Goal: Task Accomplishment & Management: Use online tool/utility

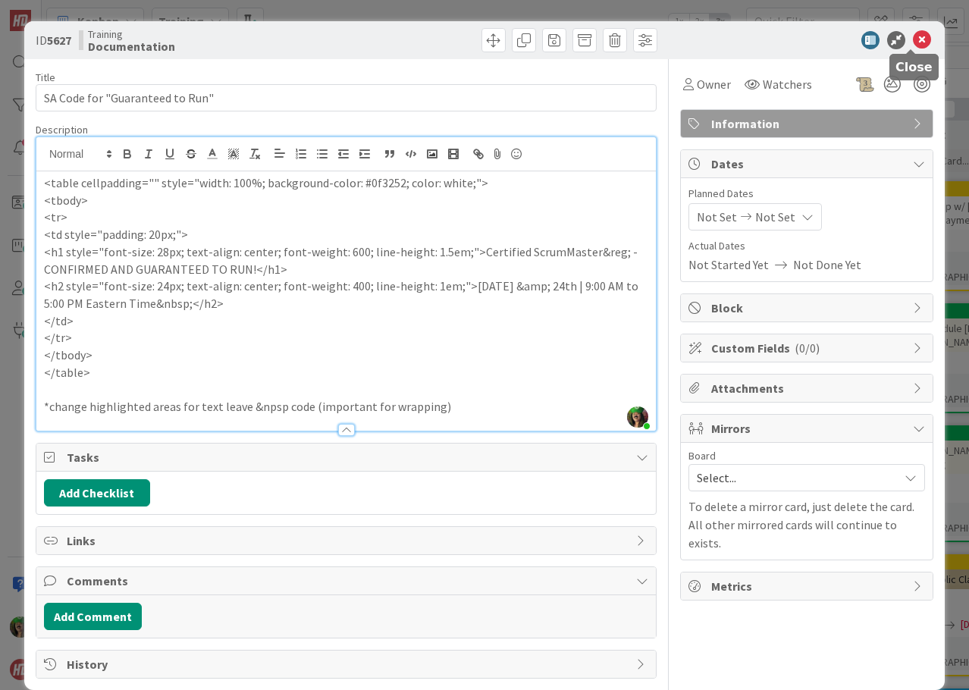
click at [916, 42] on icon at bounding box center [922, 40] width 18 height 18
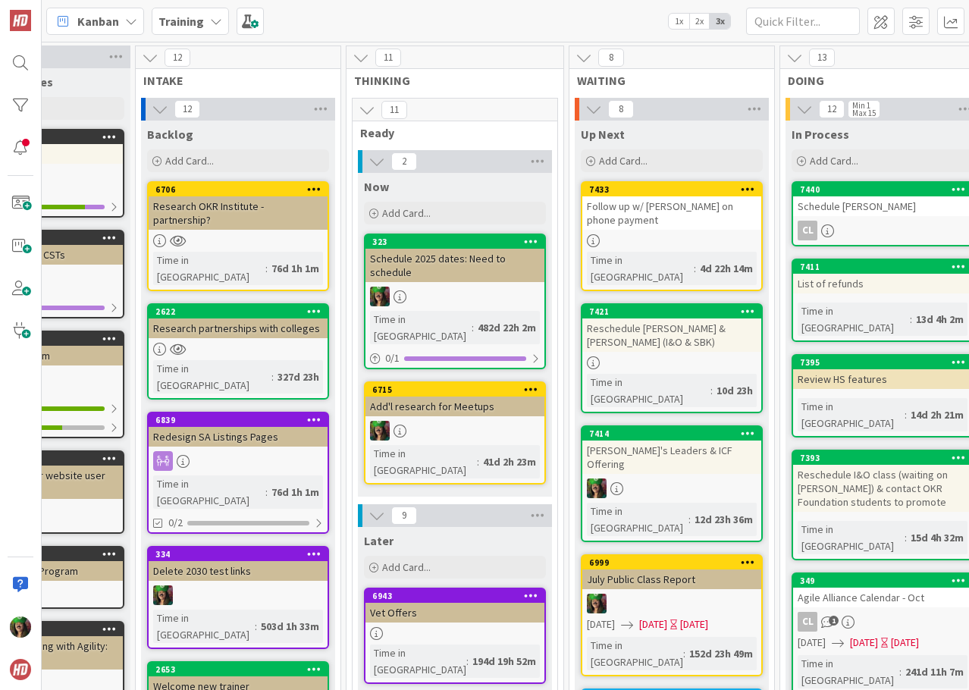
scroll to position [0, 475]
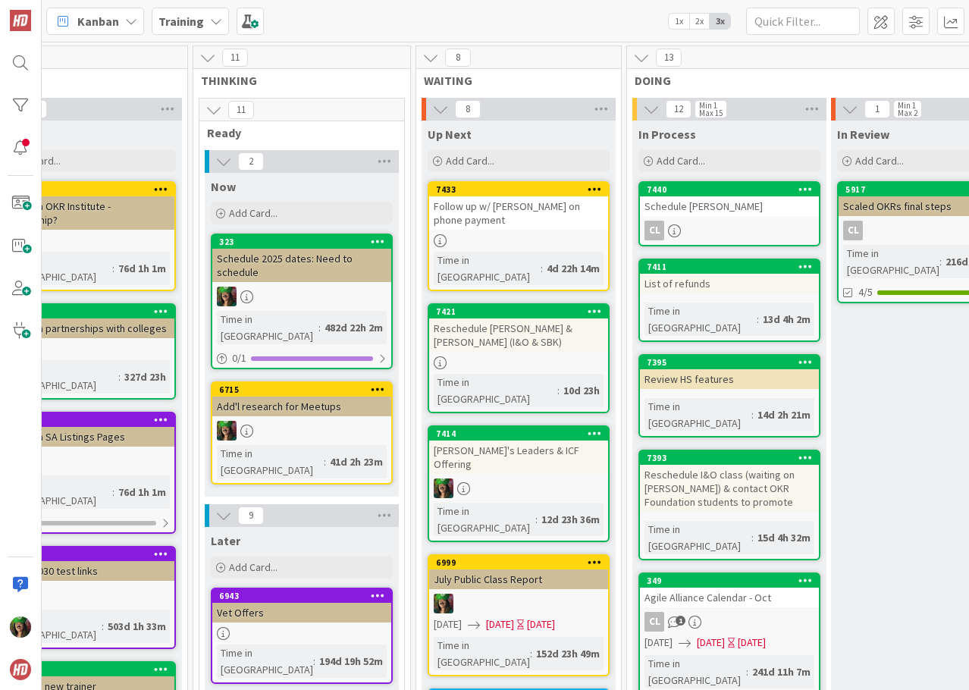
click at [291, 273] on div "Schedule 2025 dates: Need to schedule" at bounding box center [301, 265] width 179 height 33
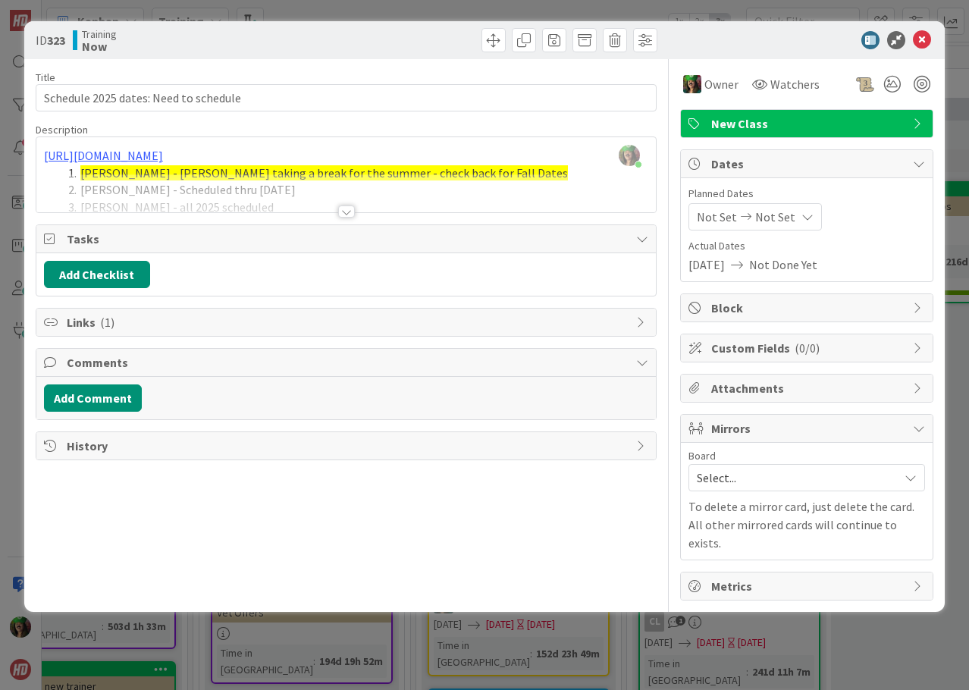
click at [346, 208] on div at bounding box center [346, 211] width 17 height 12
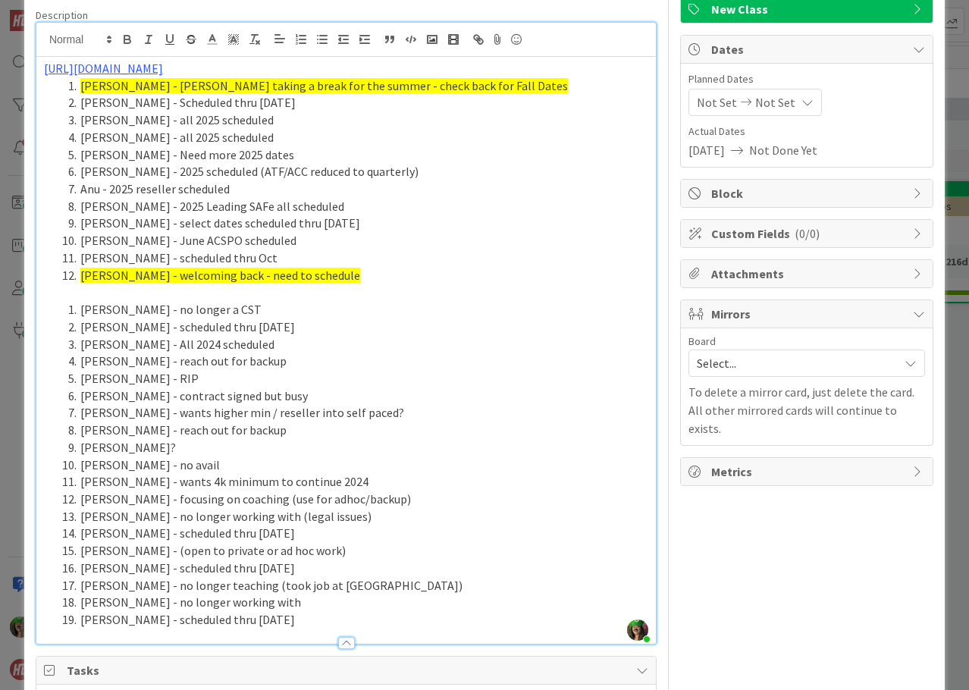
scroll to position [152, 0]
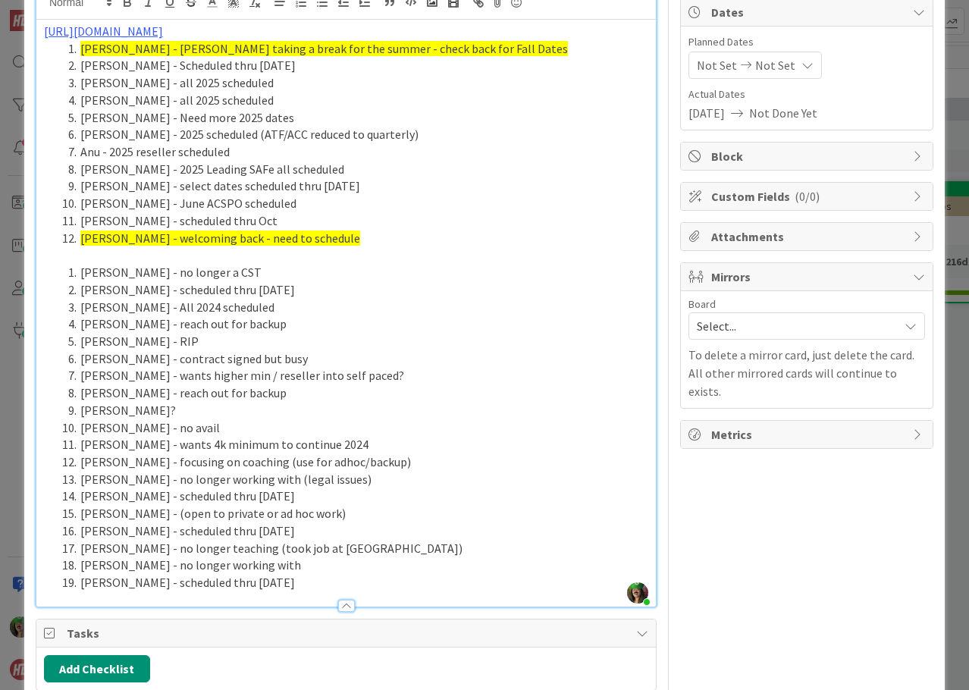
click at [190, 341] on li "[PERSON_NAME] - RIP" at bounding box center [355, 341] width 586 height 17
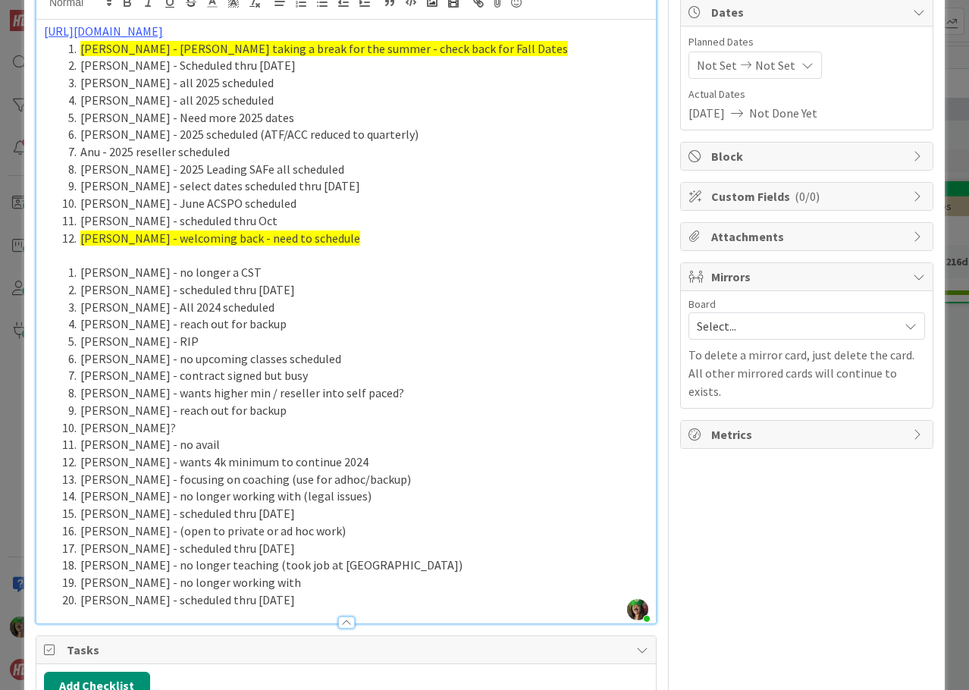
click at [150, 199] on li "[PERSON_NAME] - June ACSPO scheduled" at bounding box center [355, 203] width 586 height 17
click at [230, 232] on span "[PERSON_NAME] - welcoming back - need to schedule" at bounding box center [220, 237] width 280 height 15
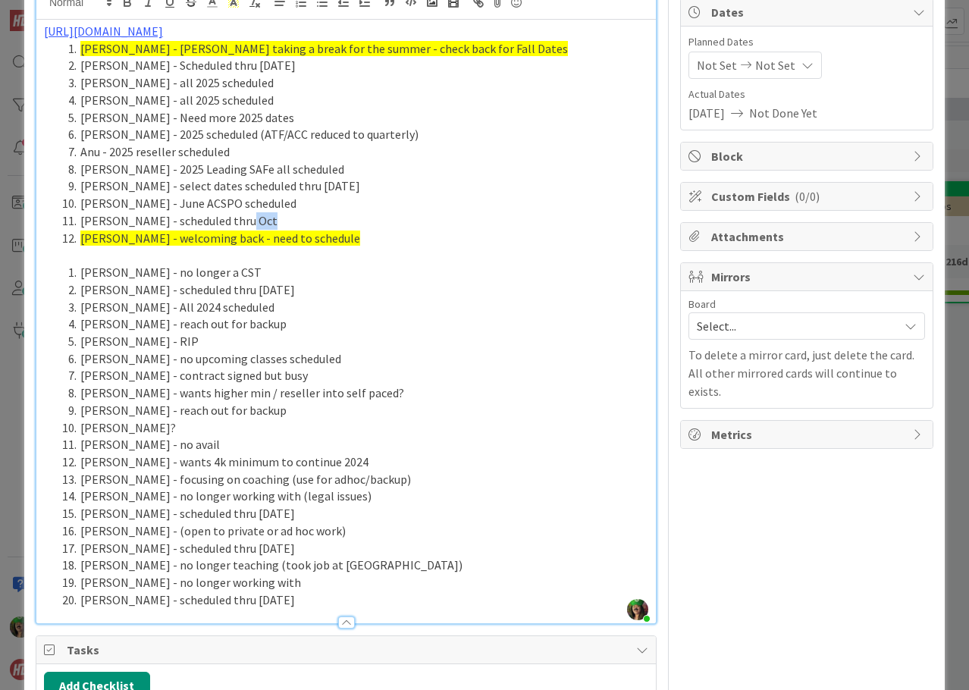
drag, startPoint x: 243, startPoint y: 221, endPoint x: 267, endPoint y: 223, distance: 23.6
click at [267, 223] on li "[PERSON_NAME] - scheduled thru Oct" at bounding box center [355, 220] width 586 height 17
click at [125, 204] on li "[PERSON_NAME] - June ACSPO scheduled" at bounding box center [355, 203] width 586 height 17
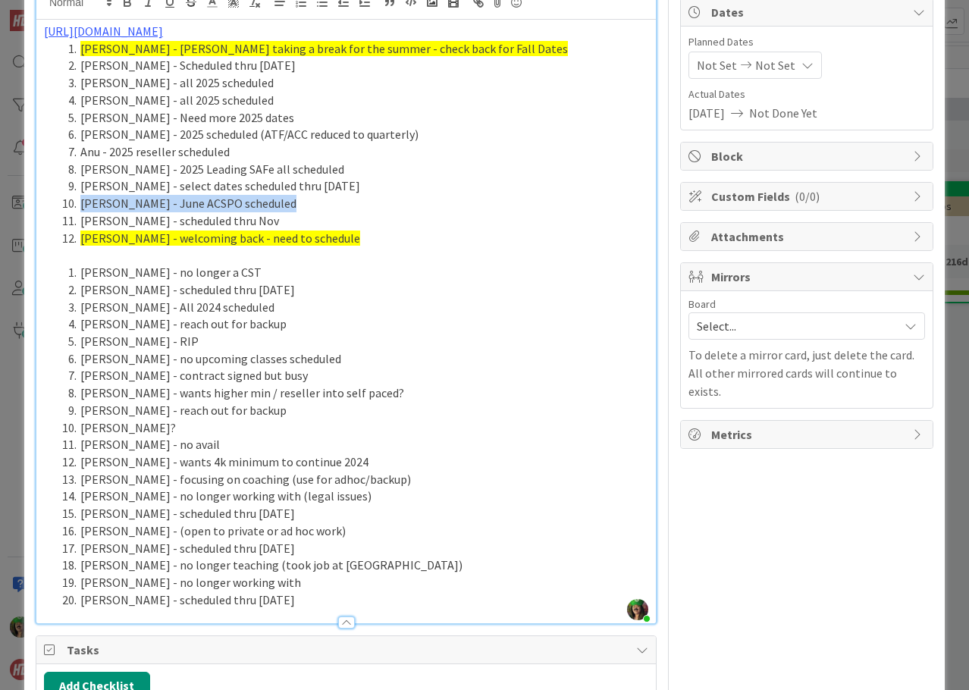
click at [125, 204] on li "[PERSON_NAME] - June ACSPO scheduled" at bounding box center [355, 203] width 586 height 17
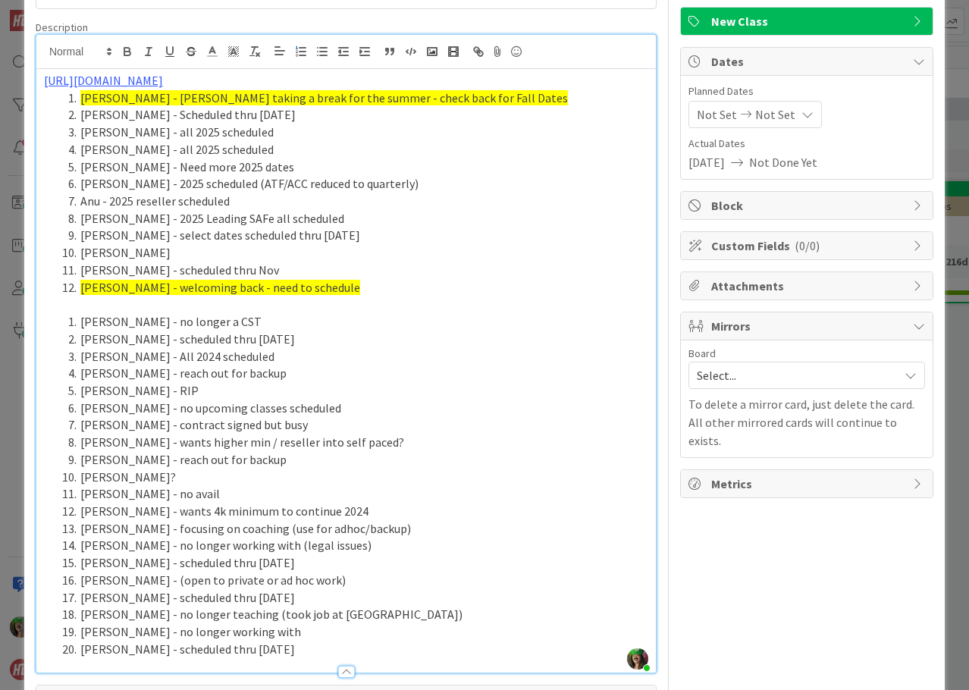
scroll to position [76, 0]
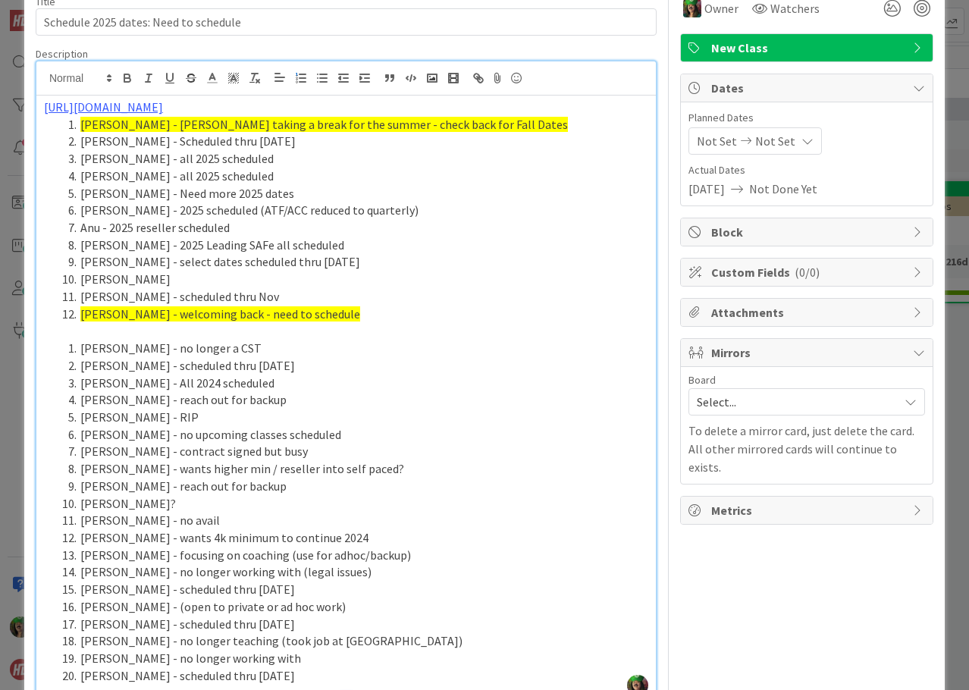
click at [228, 281] on li "[PERSON_NAME]" at bounding box center [355, 279] width 586 height 17
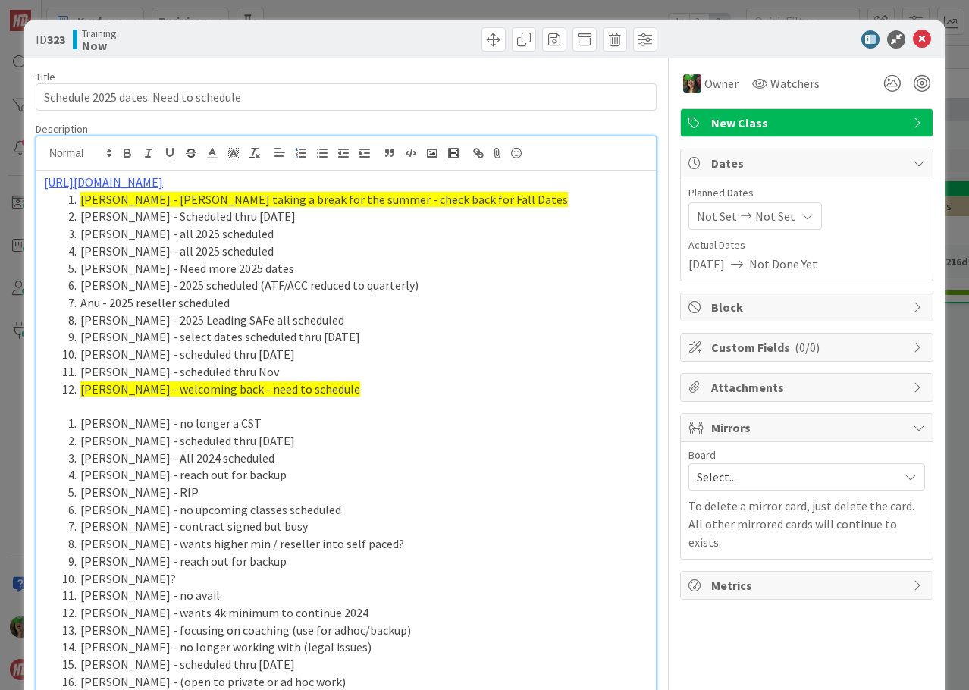
scroll to position [0, 0]
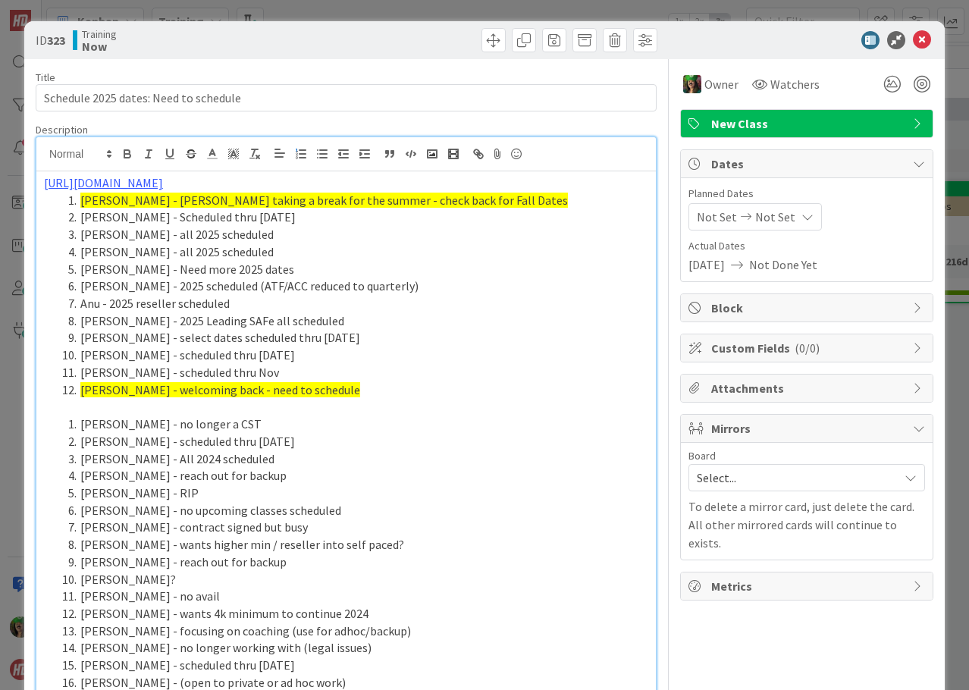
click at [284, 376] on li "[PERSON_NAME] - scheduled thru Nov" at bounding box center [355, 372] width 586 height 17
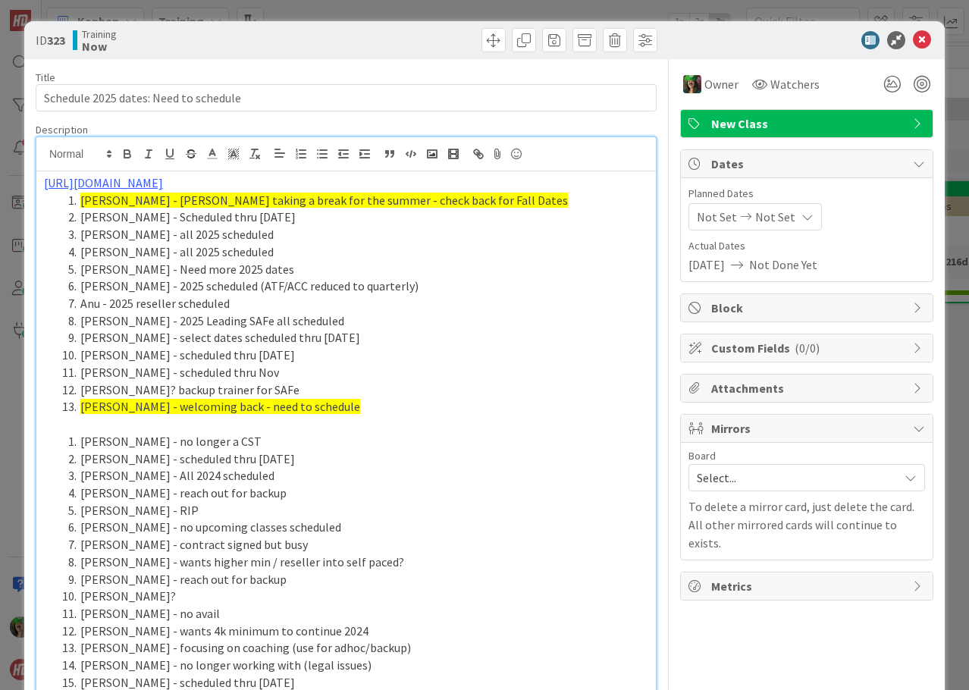
click at [299, 372] on li "[PERSON_NAME] - scheduled thru Nov" at bounding box center [355, 372] width 586 height 17
click at [913, 41] on icon at bounding box center [922, 40] width 18 height 18
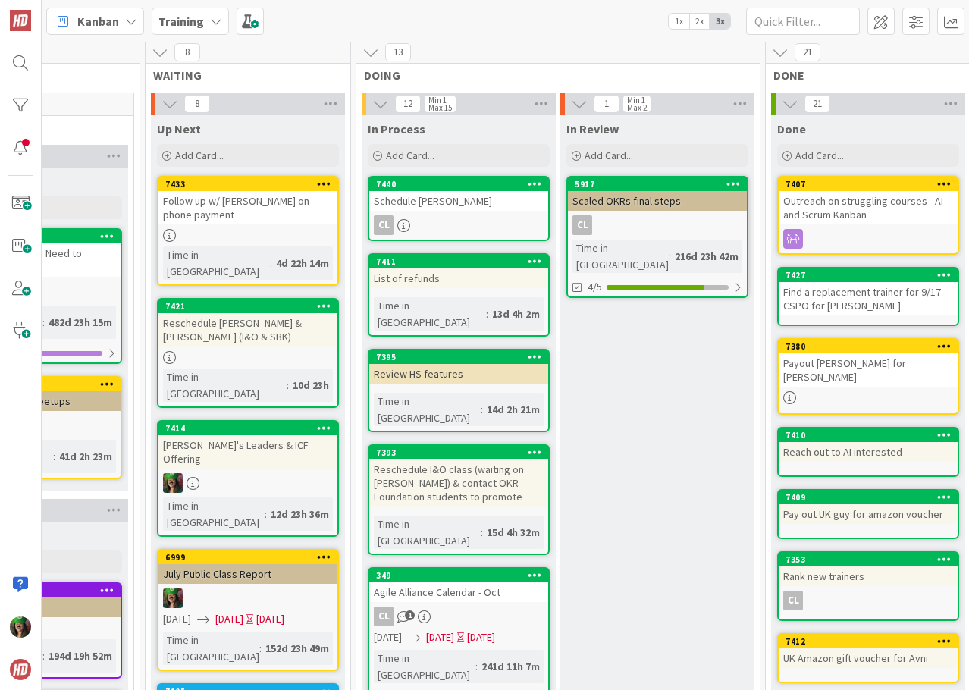
scroll to position [0, 745]
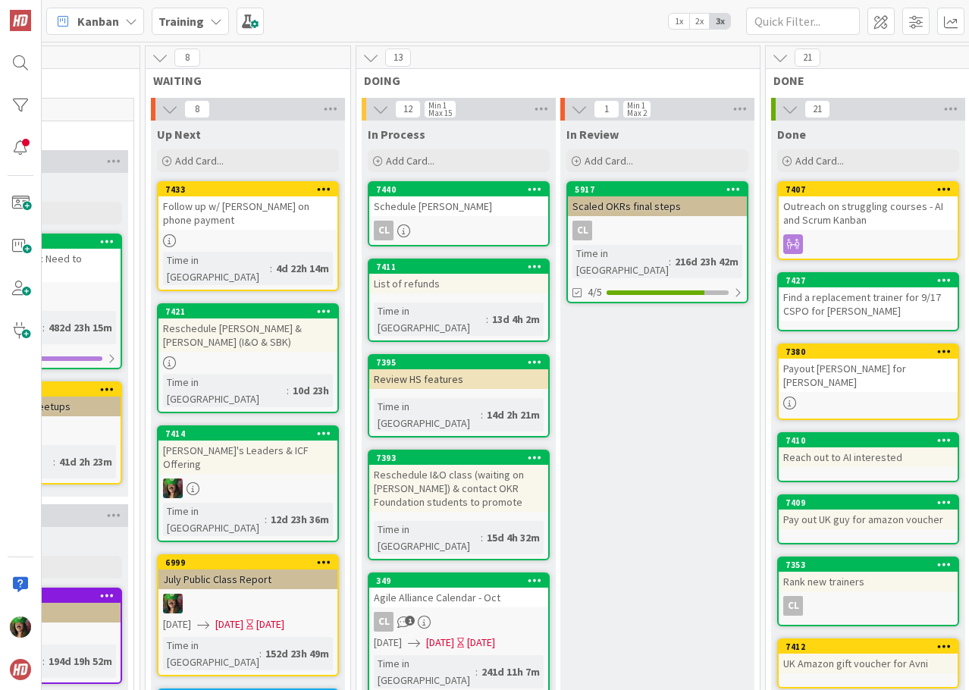
click at [462, 199] on div "Schedule [PERSON_NAME]" at bounding box center [458, 206] width 179 height 20
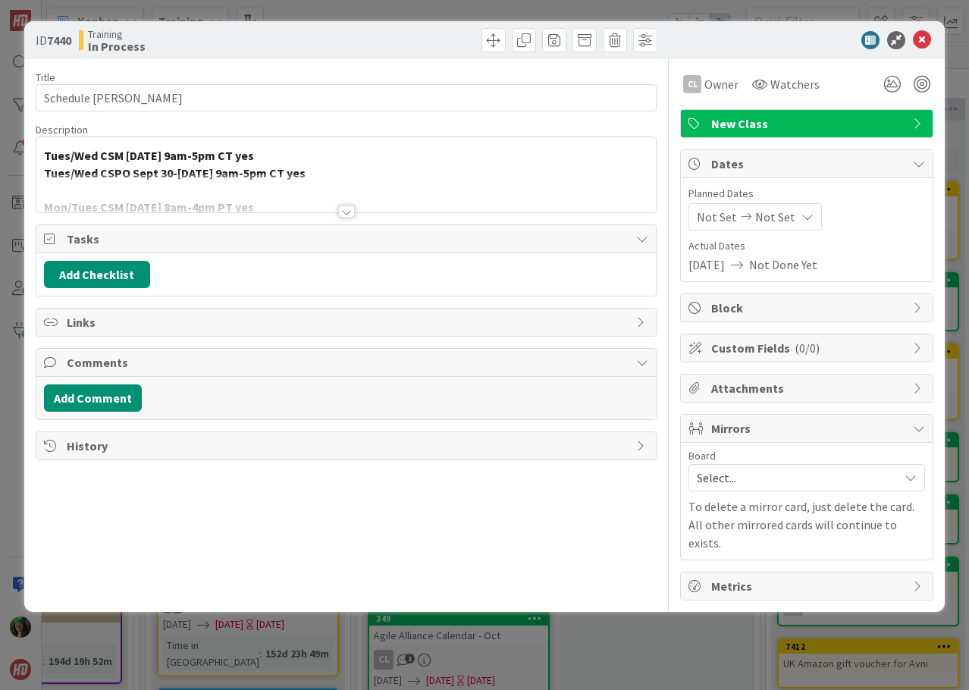
click at [351, 210] on div at bounding box center [346, 211] width 17 height 12
